Goal: Task Accomplishment & Management: Complete application form

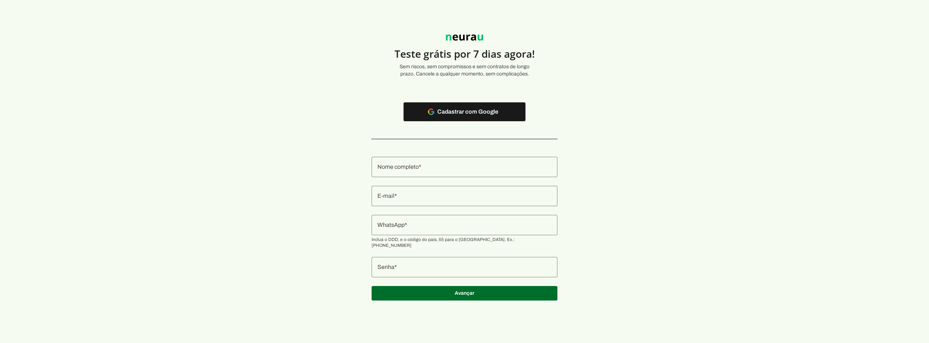
click at [466, 164] on input "Nome completo" at bounding box center [464, 167] width 174 height 9
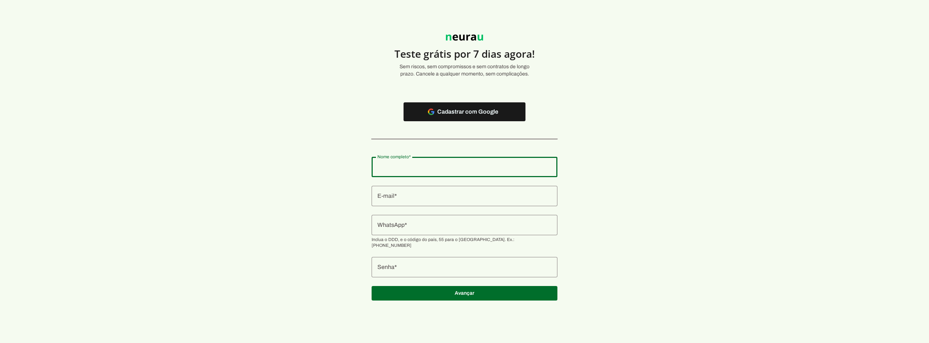
type input "neurau"
type md-outlined-text-field "neurau"
type input "[PERSON_NAME][EMAIL_ADDRESS][DOMAIN_NAME]"
type md-outlined-text-field "[PERSON_NAME][EMAIL_ADDRESS][DOMAIN_NAME]"
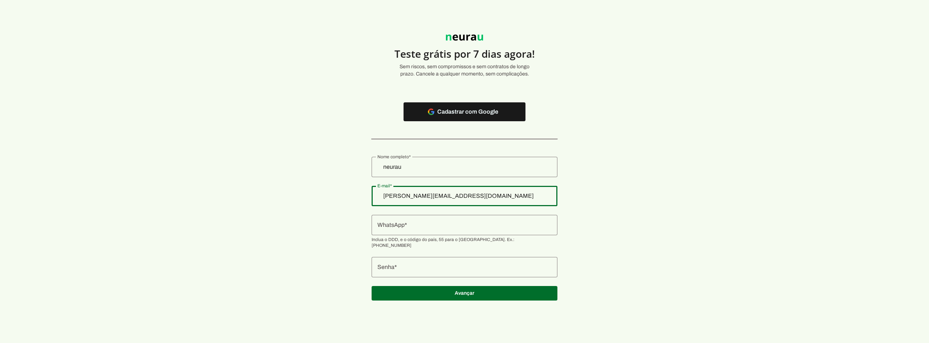
click at [424, 198] on input "[PERSON_NAME][EMAIL_ADDRESS][DOMAIN_NAME]" at bounding box center [464, 196] width 174 height 9
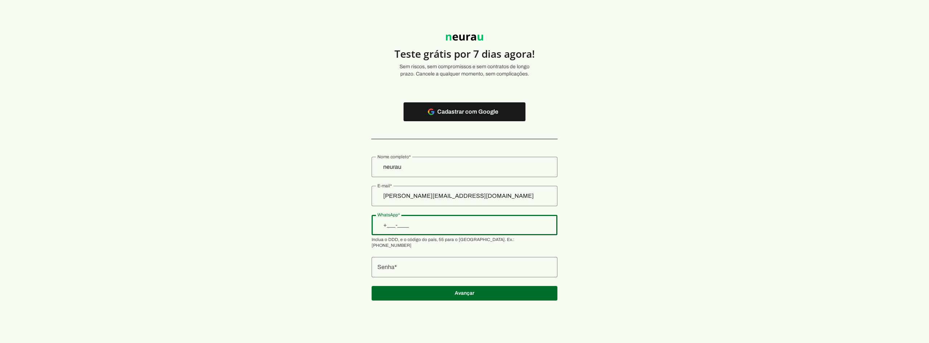
click at [414, 229] on input "WhatsApp" at bounding box center [464, 225] width 174 height 9
type input "[PHONE_NUMBER]"
type md-outlined-text-field "[PHONE_NUMBER]"
type input "[PHONE_NUMBER]"
click at [406, 196] on input "[PERSON_NAME][EMAIL_ADDRESS][DOMAIN_NAME]" at bounding box center [464, 196] width 174 height 9
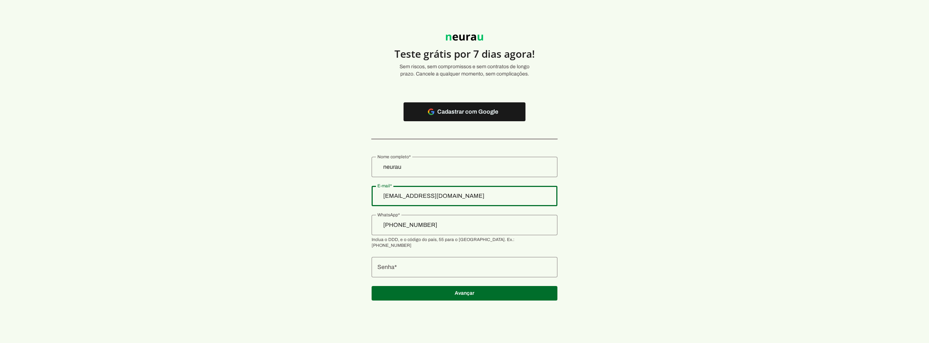
type input "[EMAIL_ADDRESS][DOMAIN_NAME]"
type md-outlined-text-field "[EMAIL_ADDRESS][DOMAIN_NAME]"
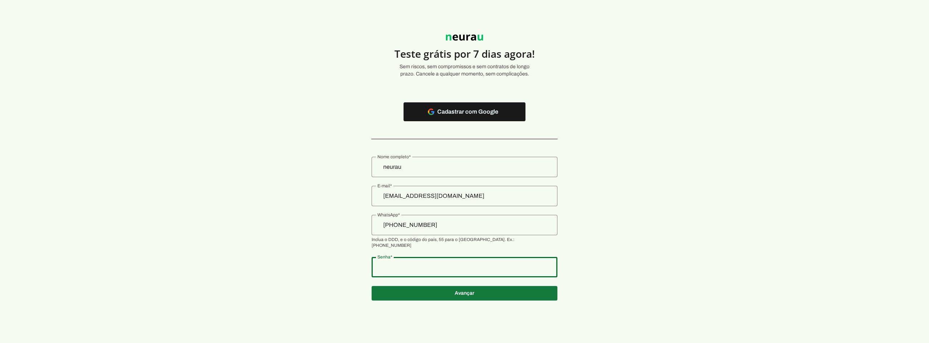
type md-outlined-text-field "31312321231"
click at [467, 288] on span at bounding box center [465, 292] width 186 height 17
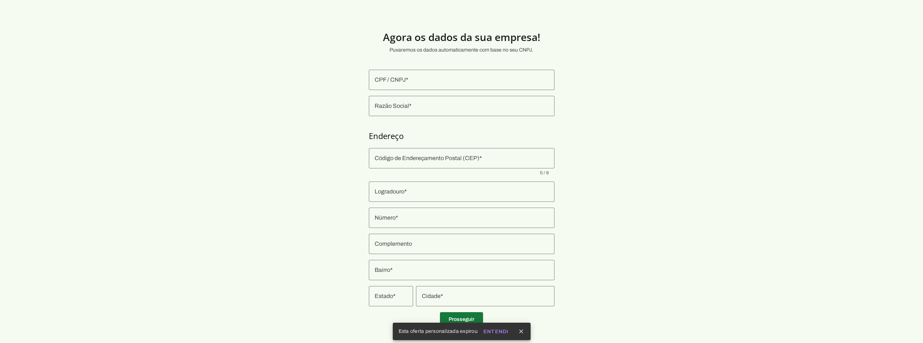
click at [448, 317] on span at bounding box center [461, 319] width 43 height 17
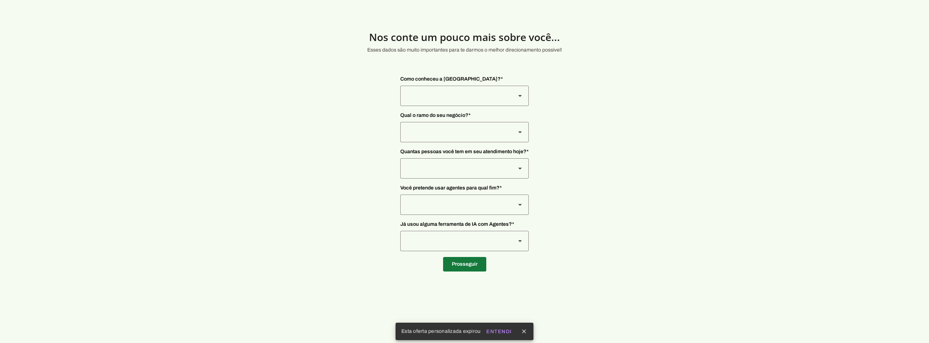
click at [464, 261] on span at bounding box center [464, 263] width 43 height 17
